Goal: Task Accomplishment & Management: Manage account settings

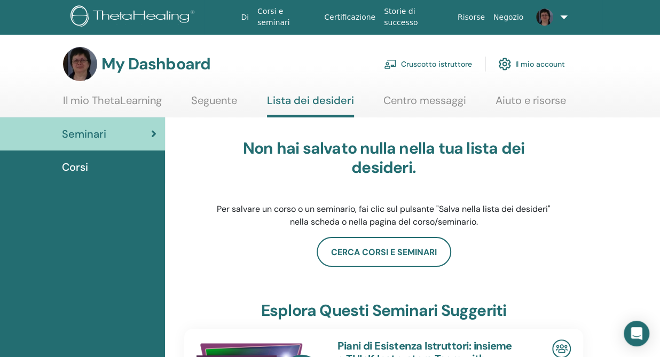
click at [207, 102] on link "Seguente" at bounding box center [214, 104] width 46 height 21
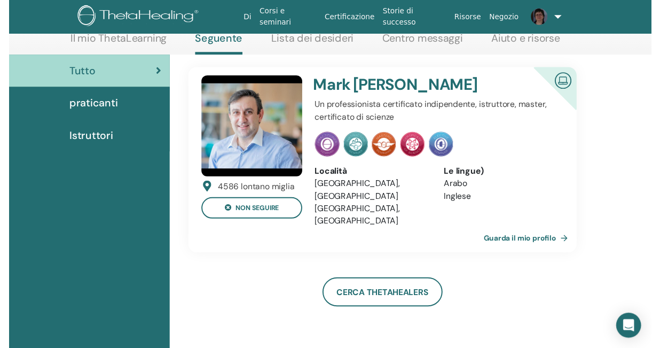
scroll to position [161, 0]
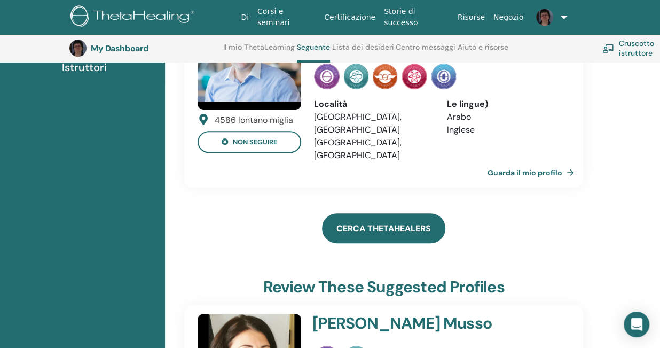
click at [382, 213] on link "Cerca ThetaHealers" at bounding box center [383, 228] width 123 height 30
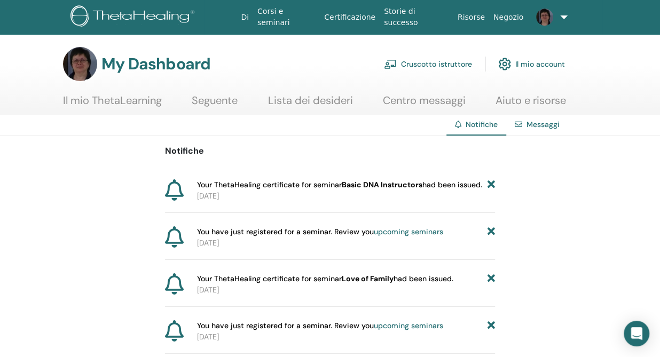
click at [548, 64] on link "Il mio account" at bounding box center [531, 63] width 67 height 23
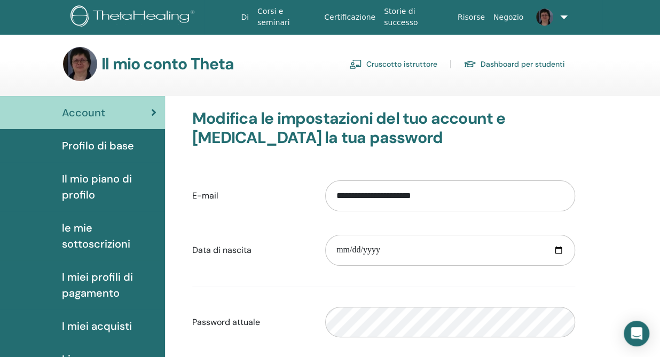
click at [77, 65] on img at bounding box center [80, 64] width 34 height 34
click at [547, 14] on img at bounding box center [544, 17] width 17 height 17
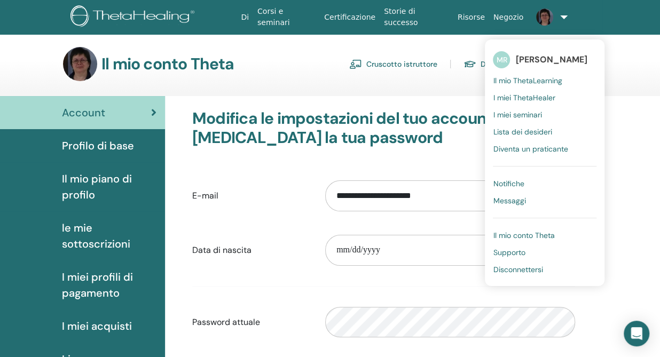
click at [103, 146] on span "Profilo di base" at bounding box center [98, 146] width 72 height 16
